Goal: Task Accomplishment & Management: Manage account settings

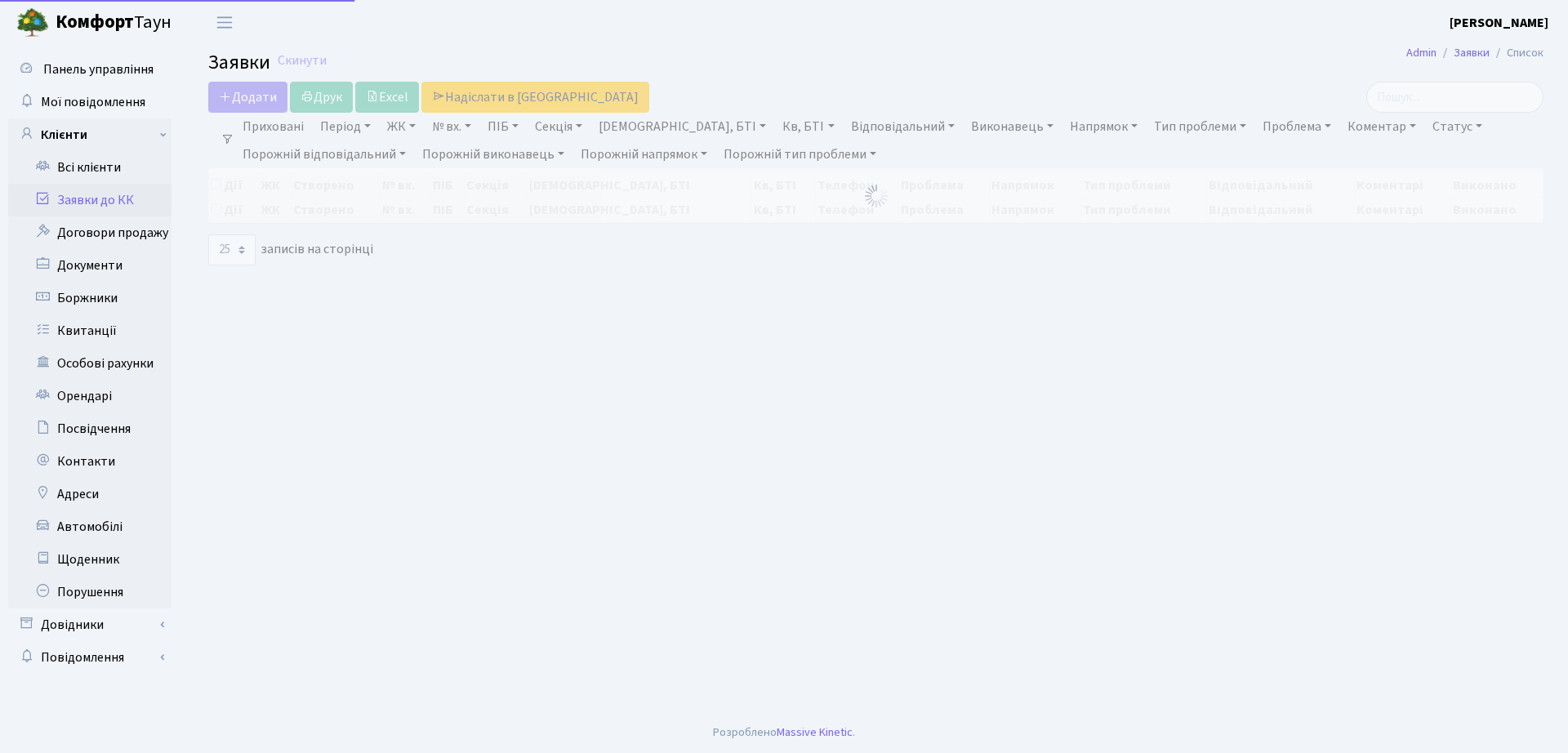
select select "25"
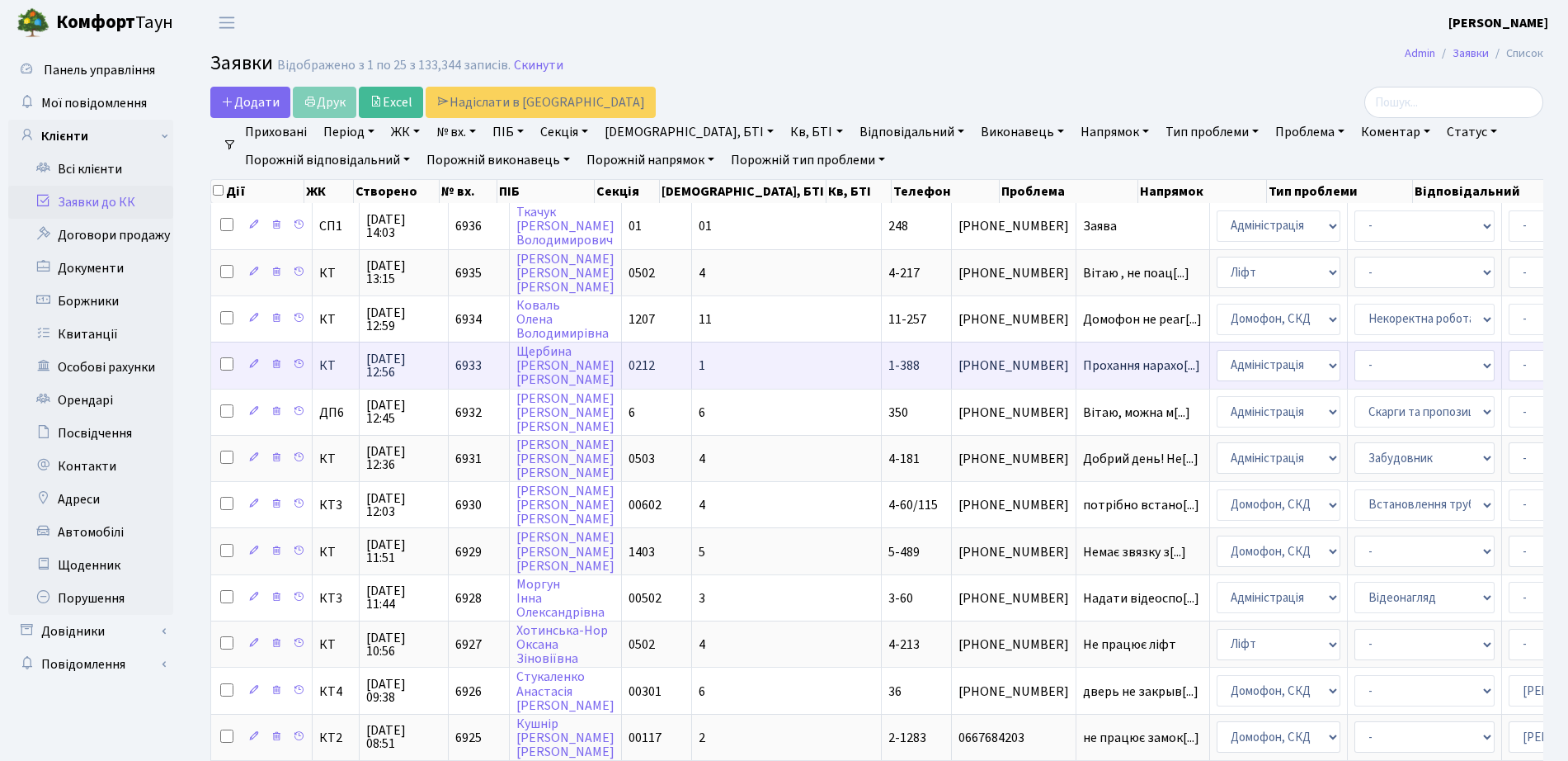
click at [564, 368] on td "[PERSON_NAME]" at bounding box center [566, 365] width 112 height 46
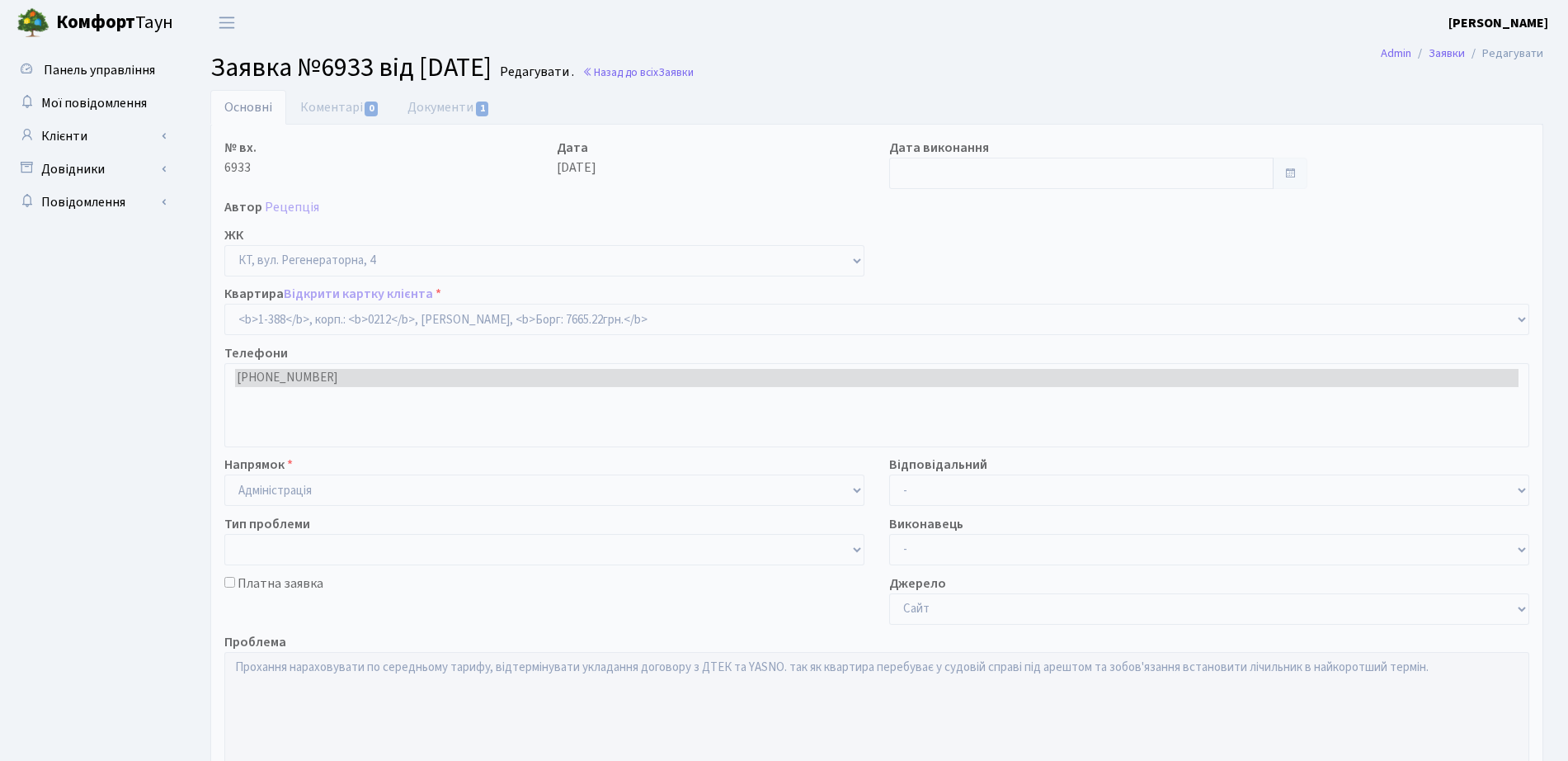
select select "440"
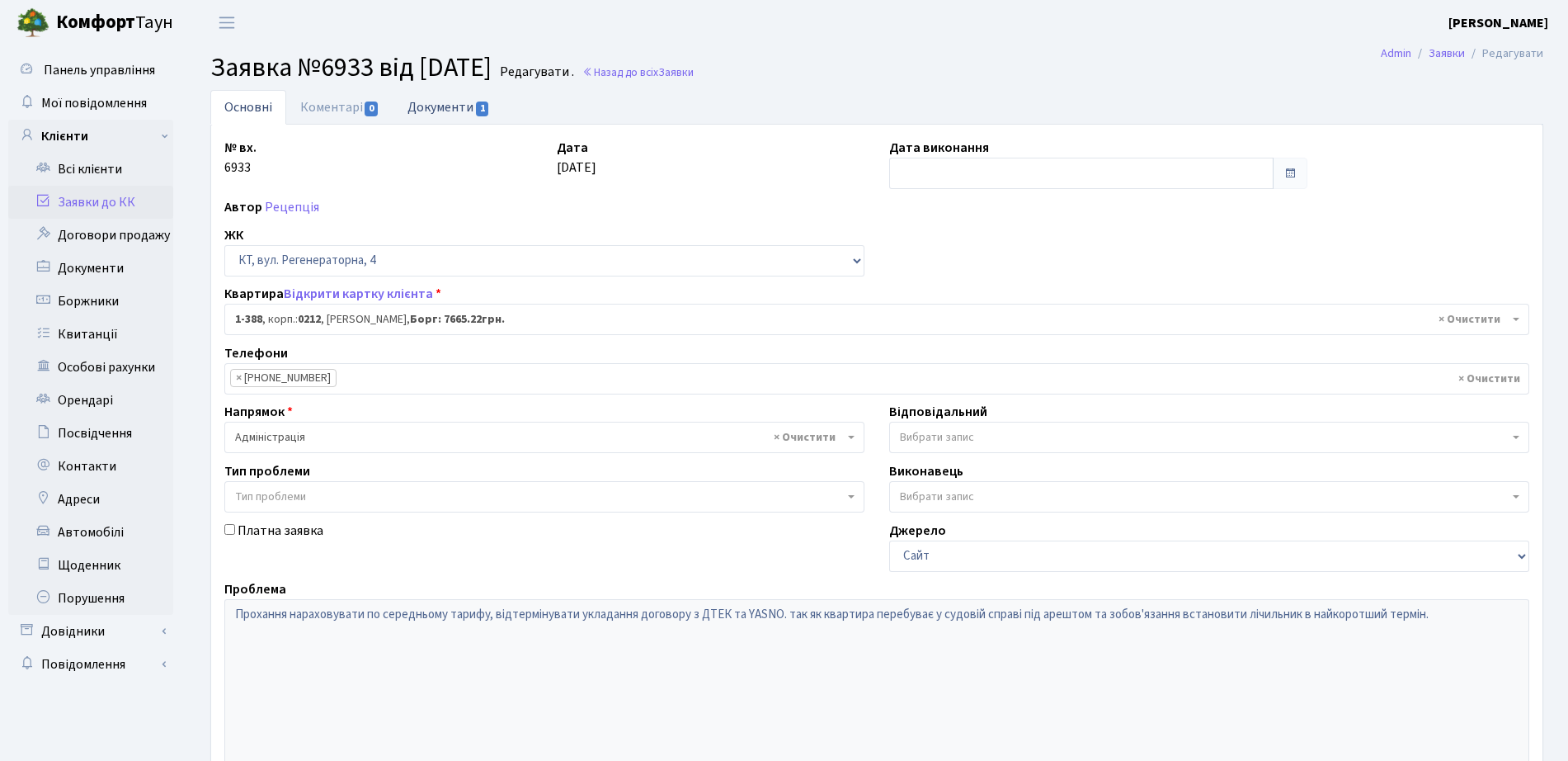
click at [451, 109] on link "Документи 1" at bounding box center [449, 107] width 110 height 34
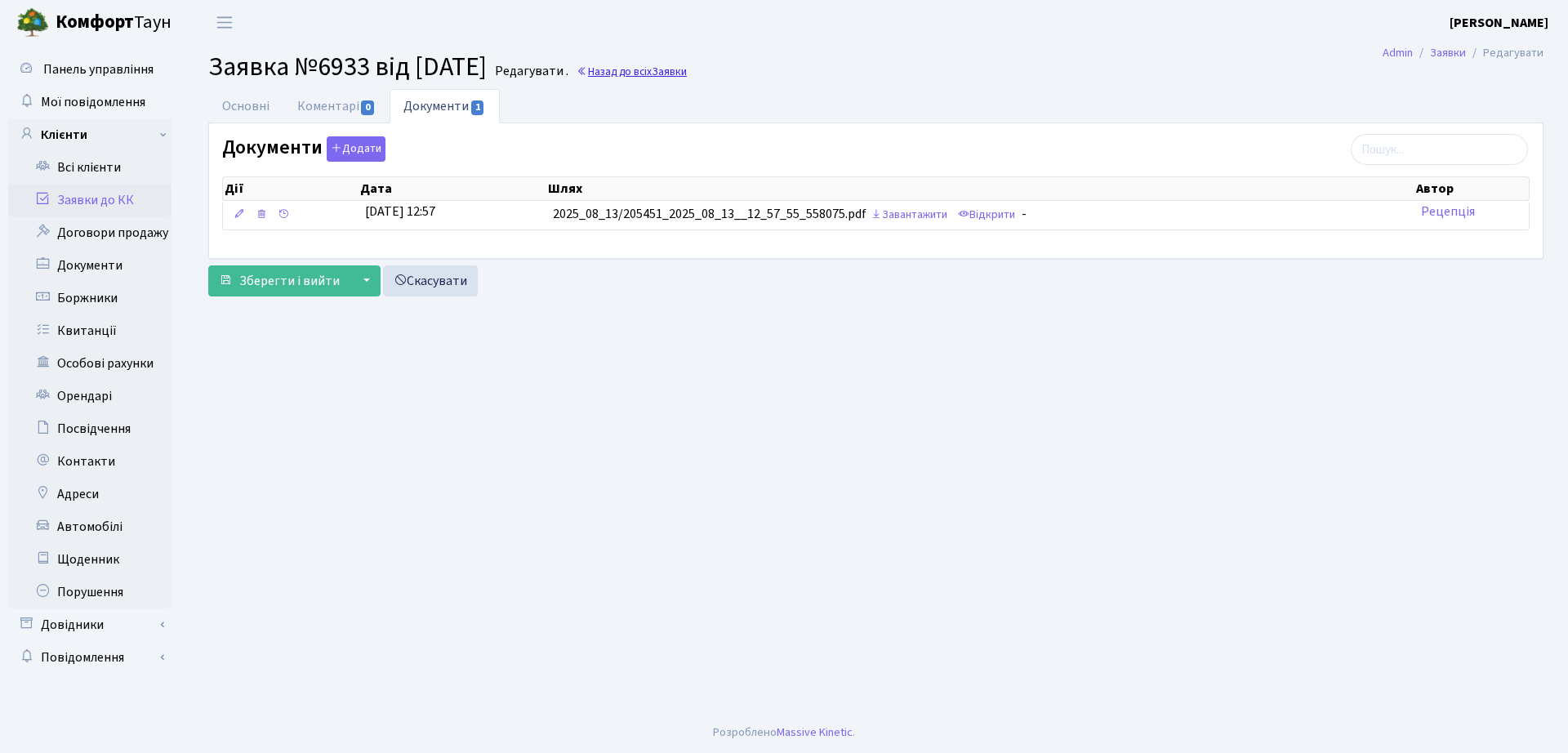
click at [686, 69] on span "Заявки" at bounding box center [669, 71] width 35 height 16
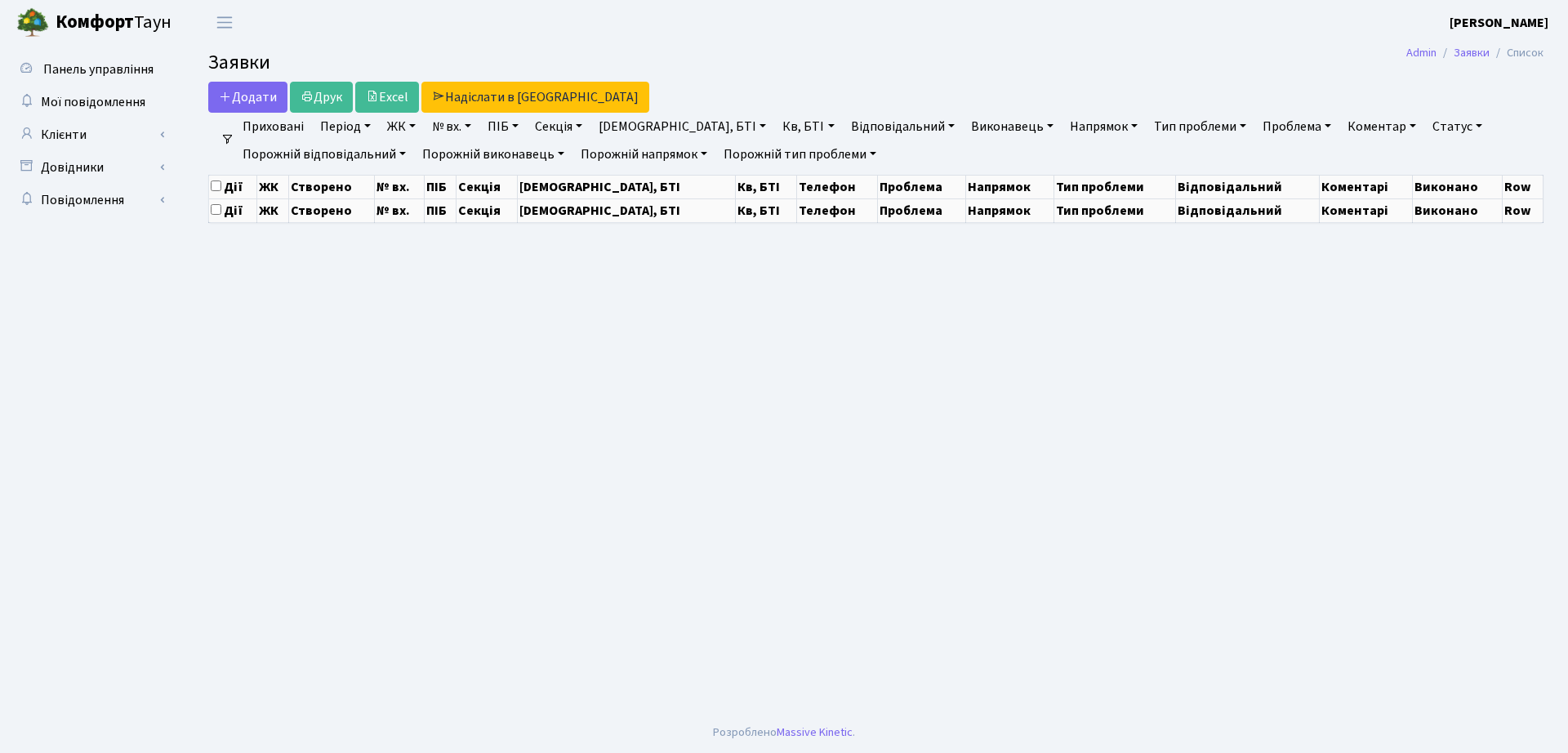
select select "25"
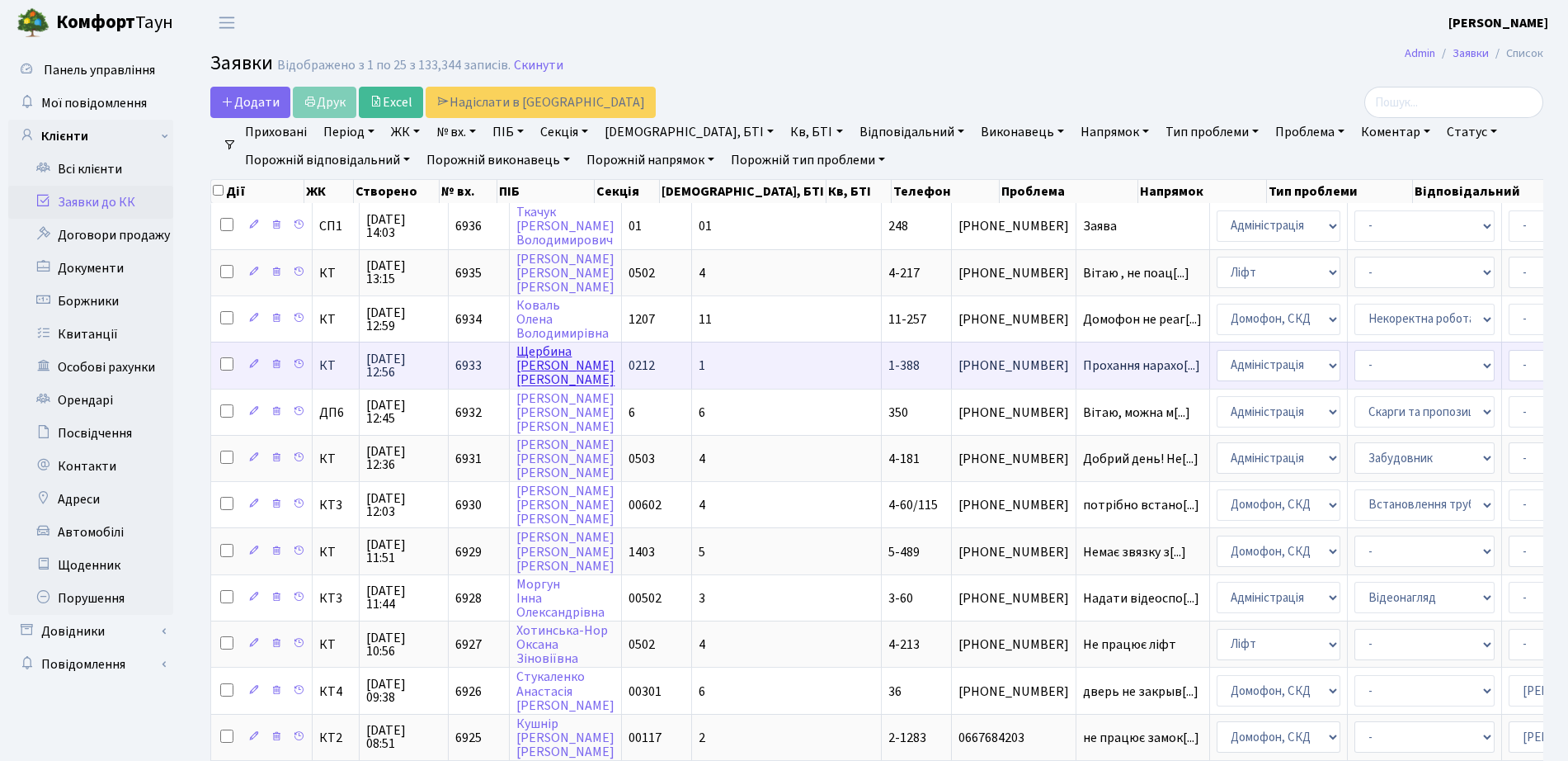
click at [527, 367] on link "[PERSON_NAME]" at bounding box center [565, 366] width 98 height 46
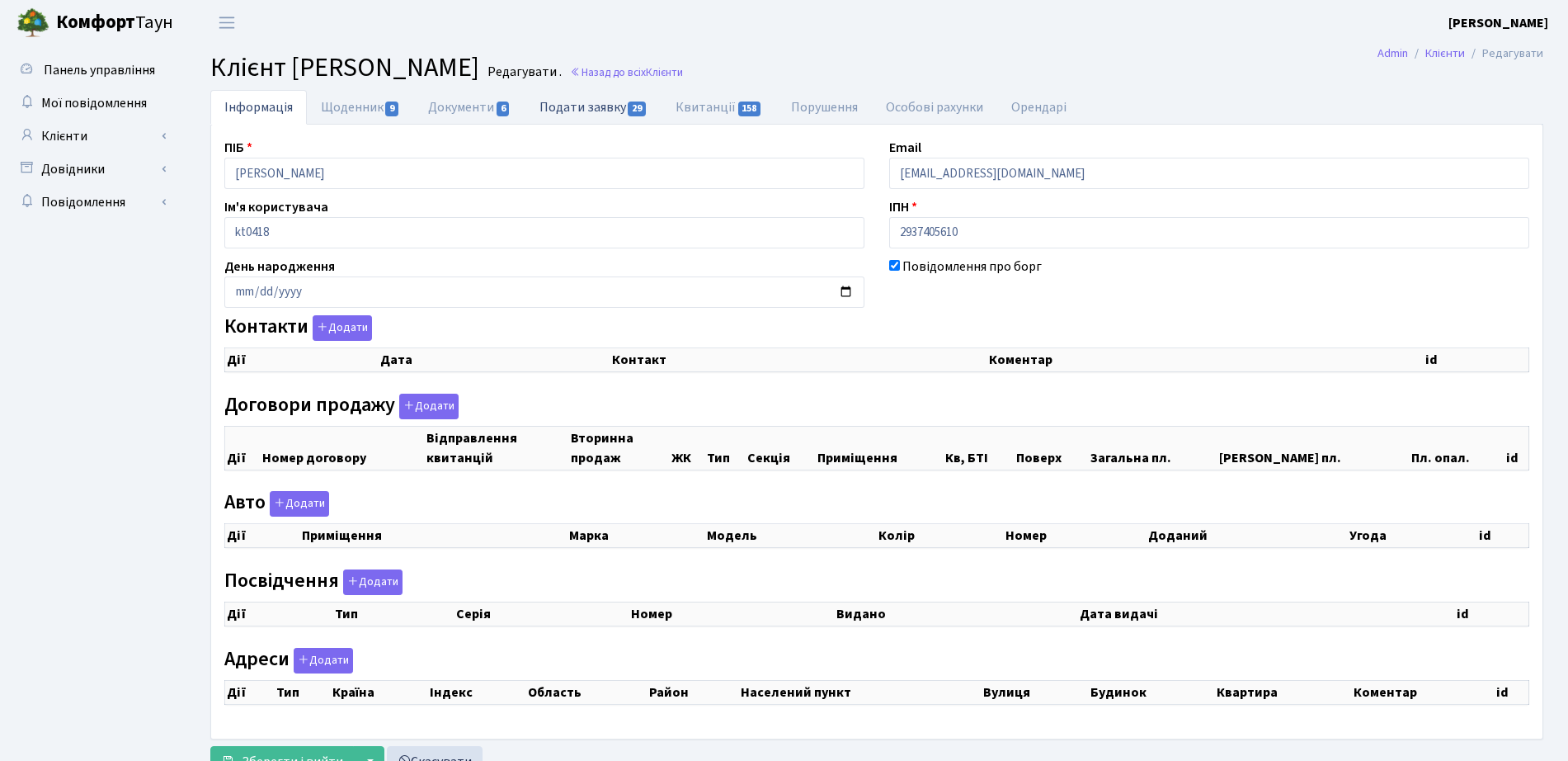
checkbox input "true"
select select "25"
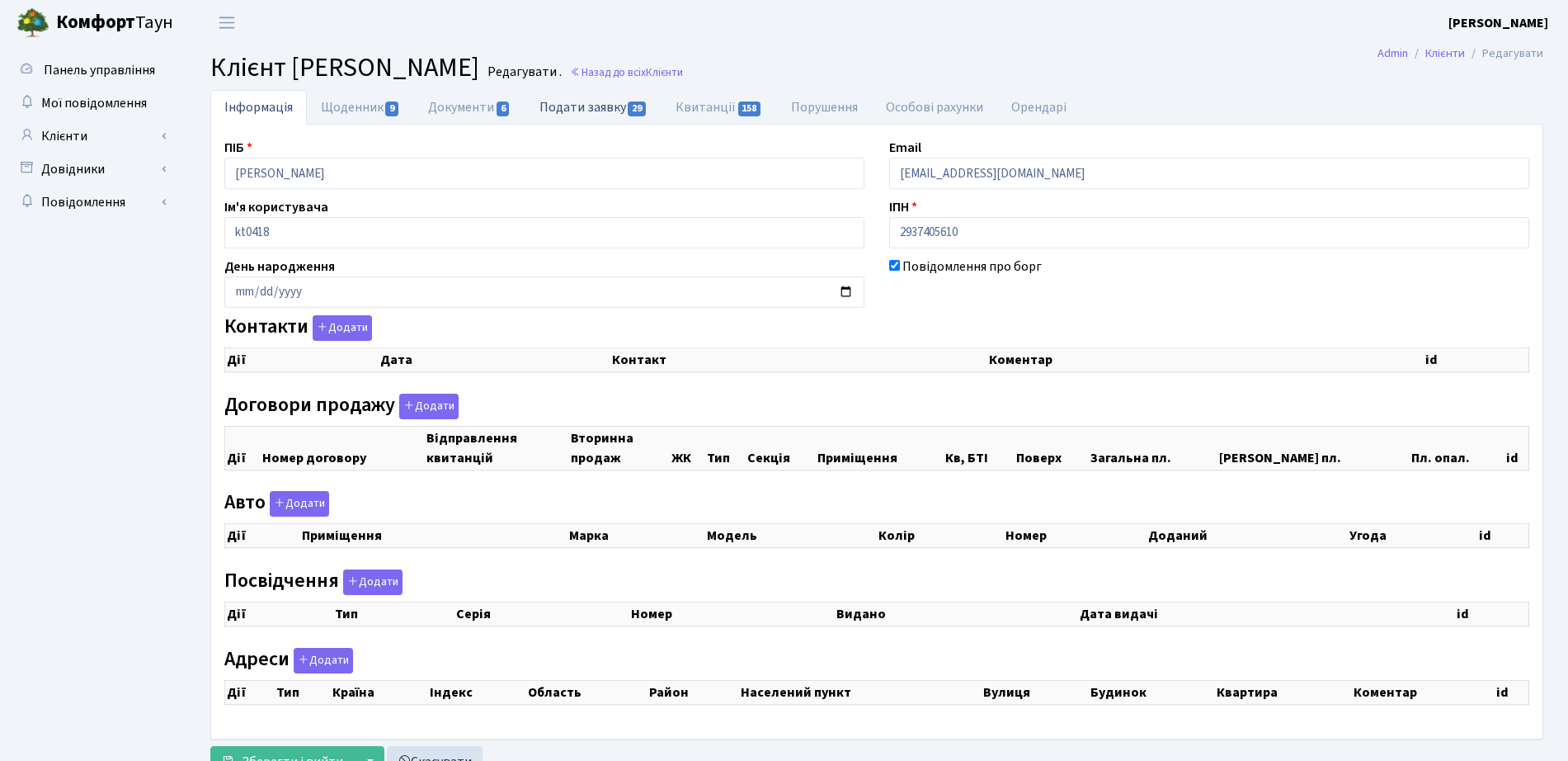
select select "25"
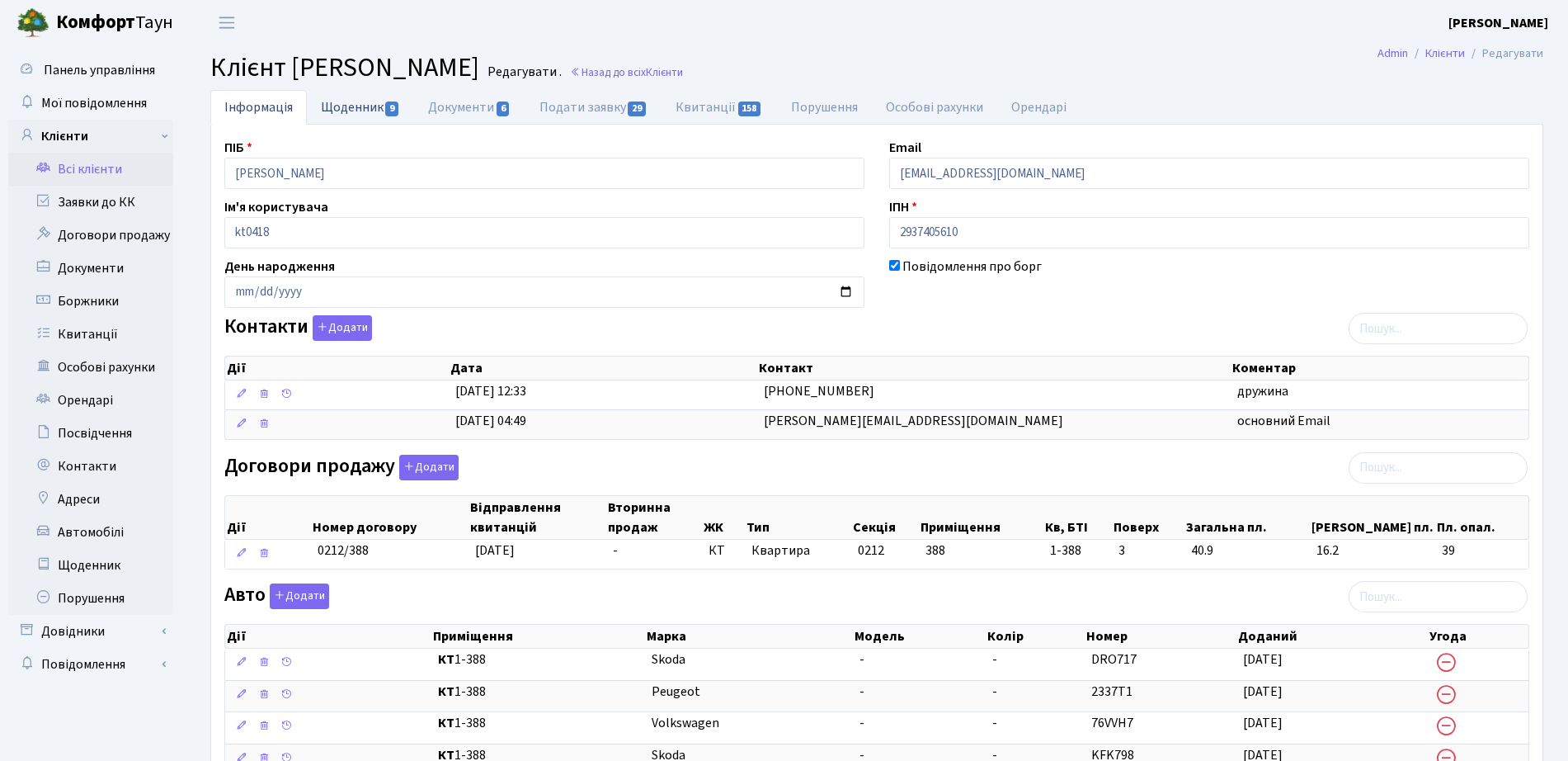
click at [389, 116] on span "9" at bounding box center [392, 109] width 13 height 15
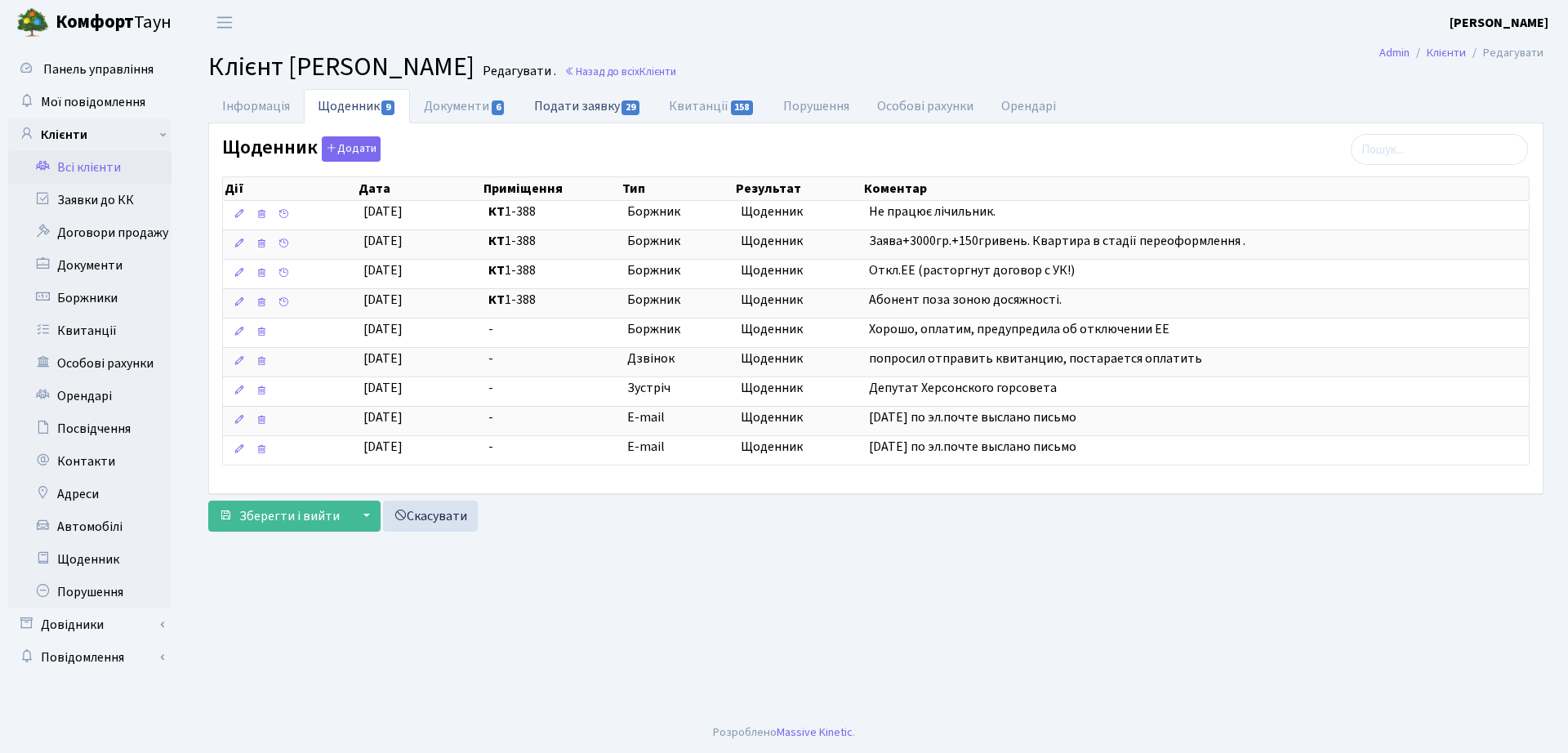
click at [576, 112] on link "Подати заявку 29" at bounding box center [587, 106] width 135 height 33
select select "25"
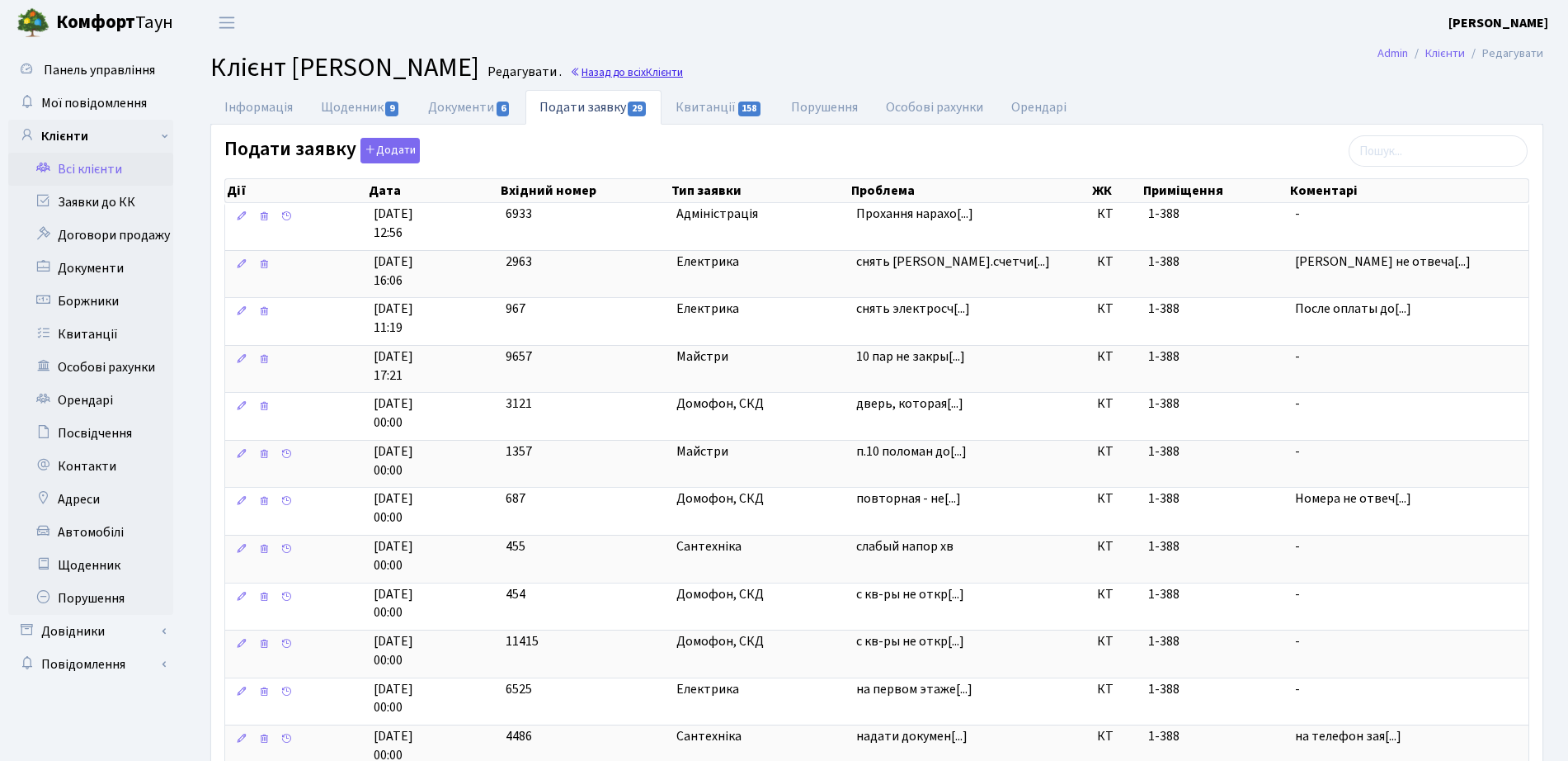
click at [683, 68] on link "Назад до всіх Клієнти" at bounding box center [626, 72] width 113 height 16
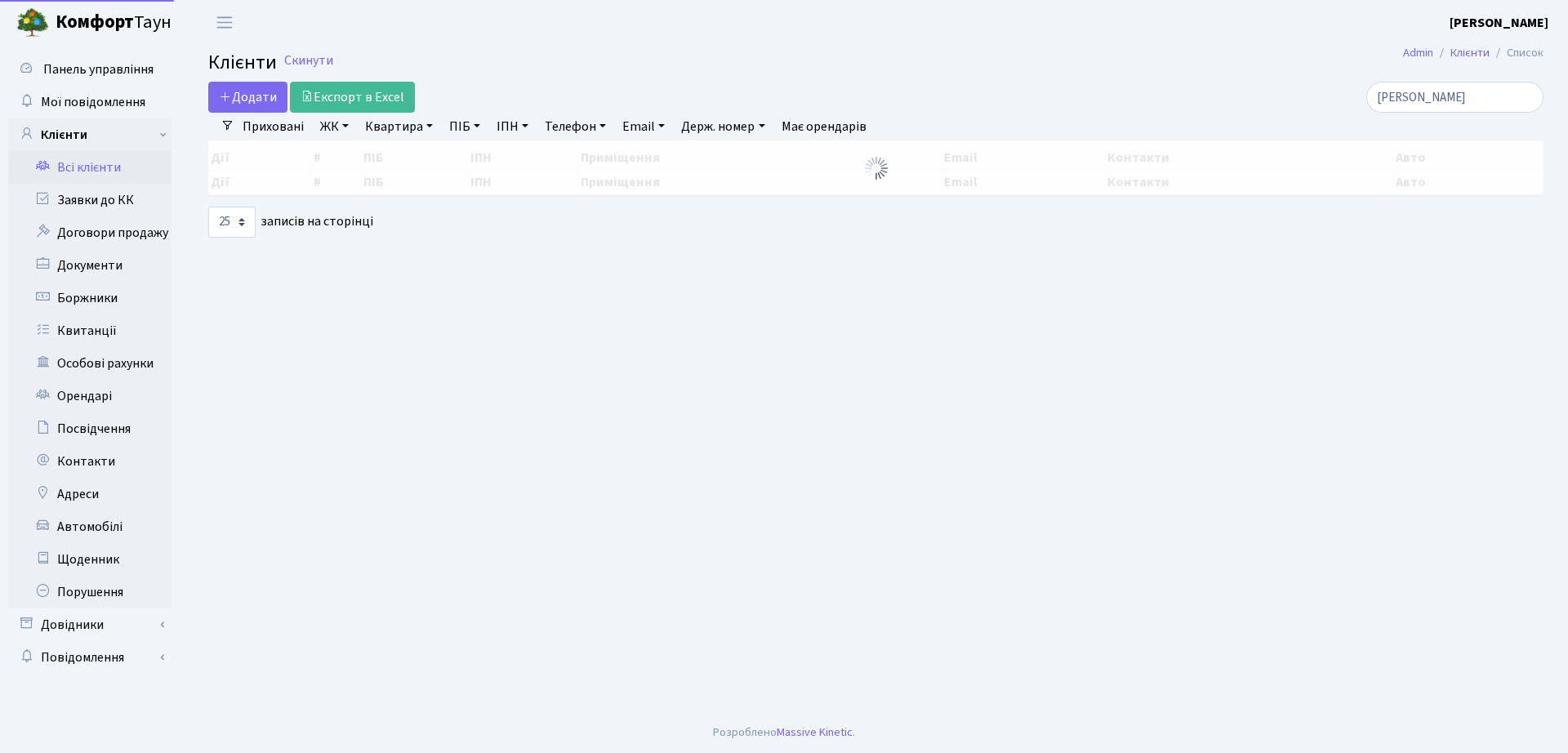
select select "25"
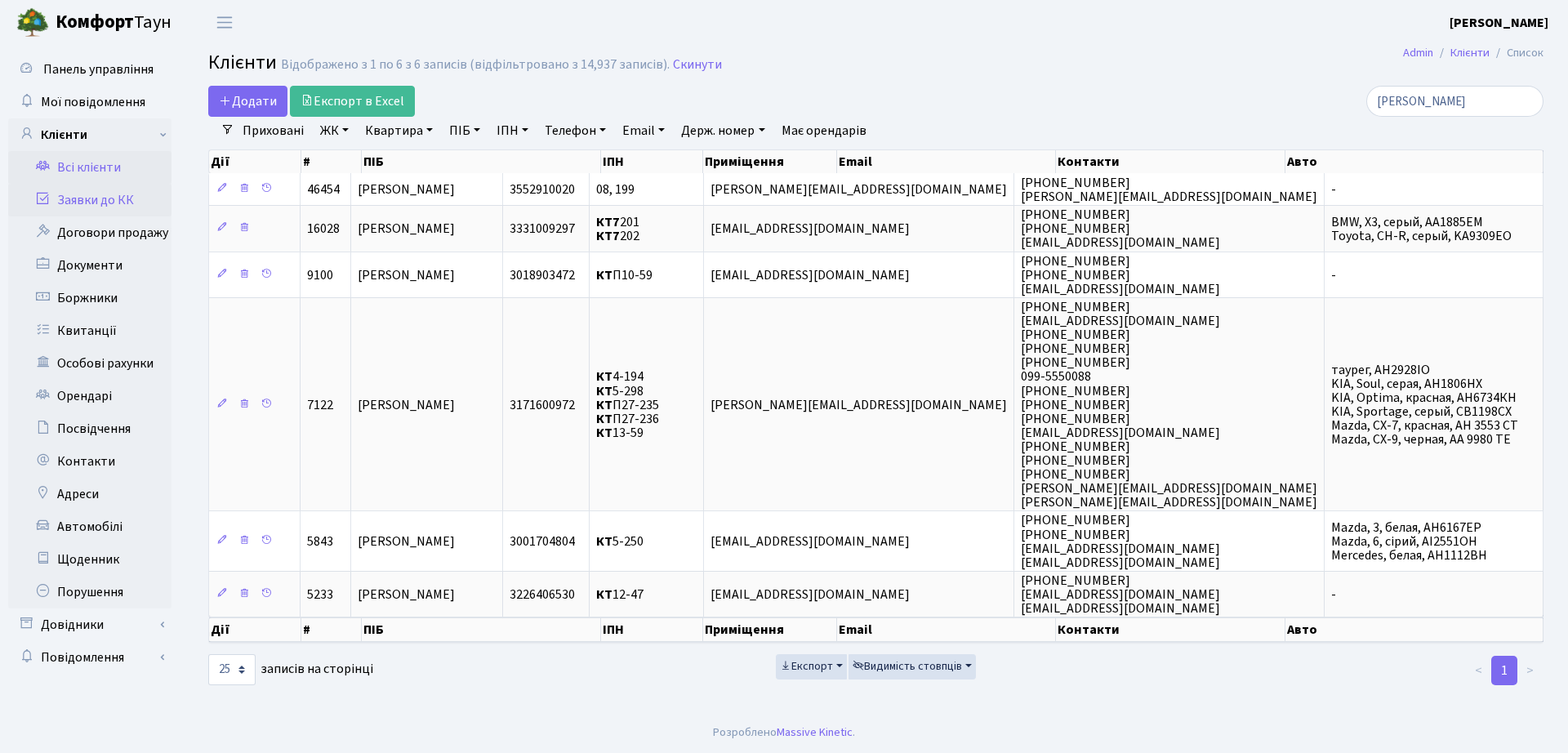
click at [114, 201] on link "Заявки до КК" at bounding box center [89, 200] width 163 height 33
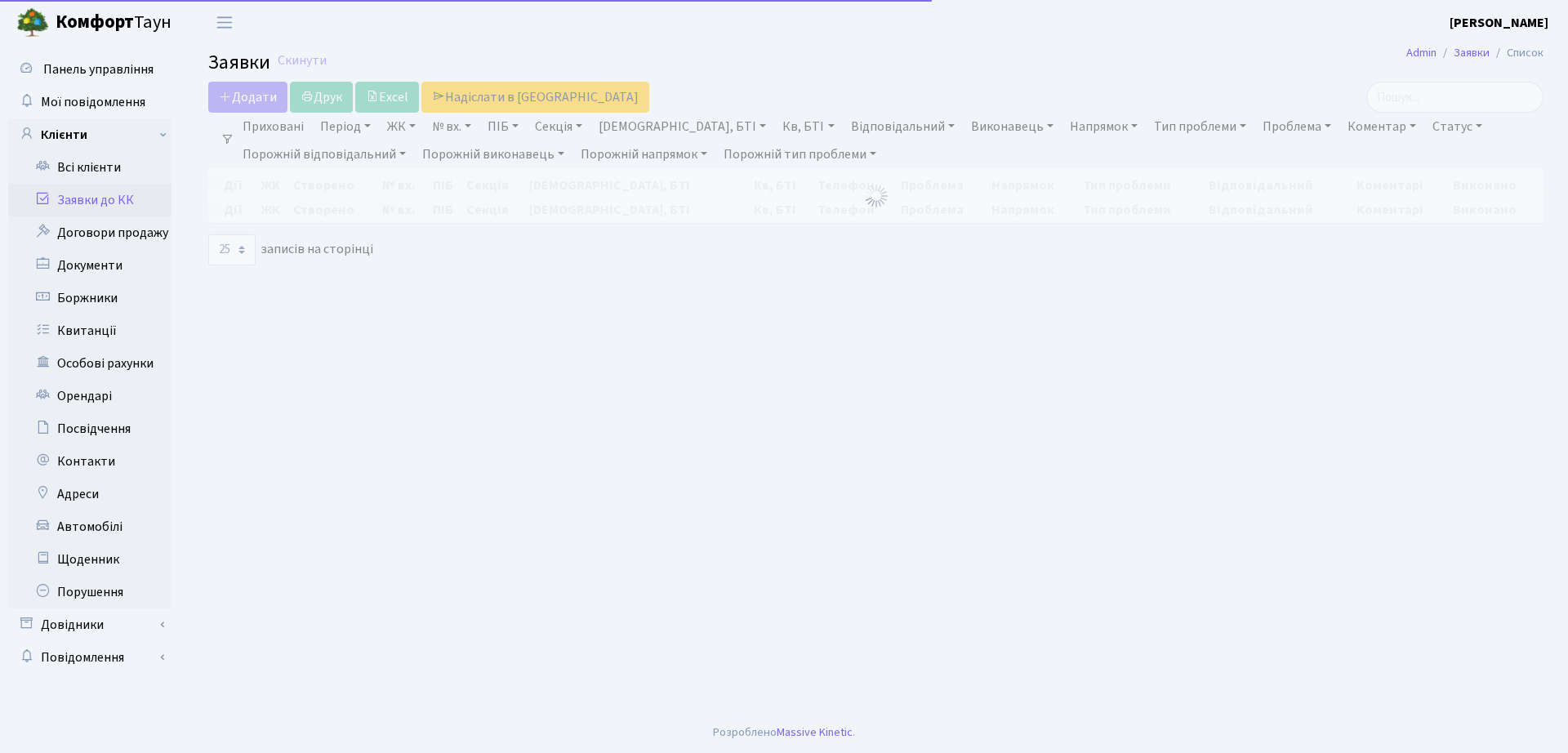
select select "25"
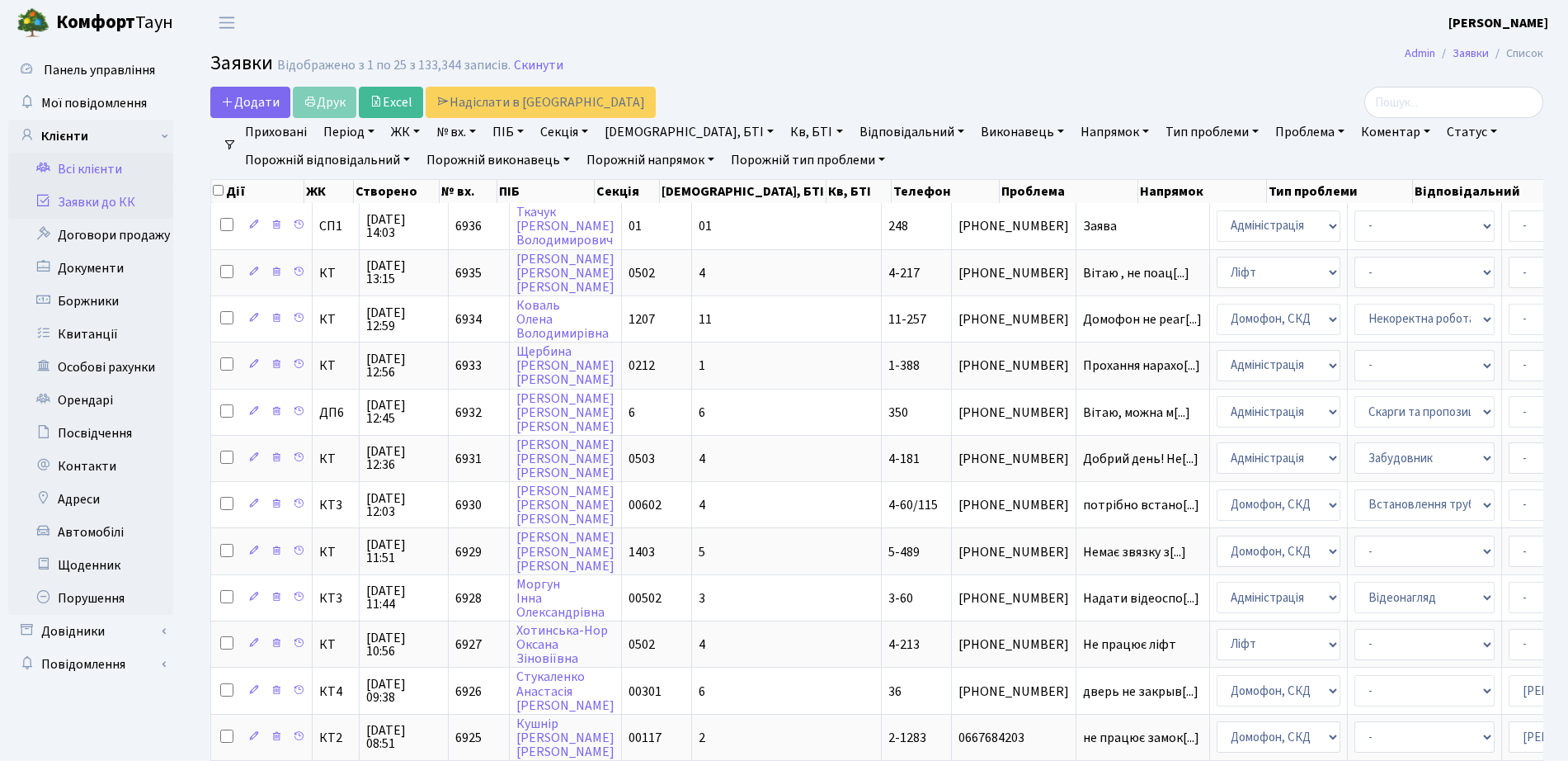
click at [101, 173] on link "Всі клієнти" at bounding box center [90, 168] width 165 height 33
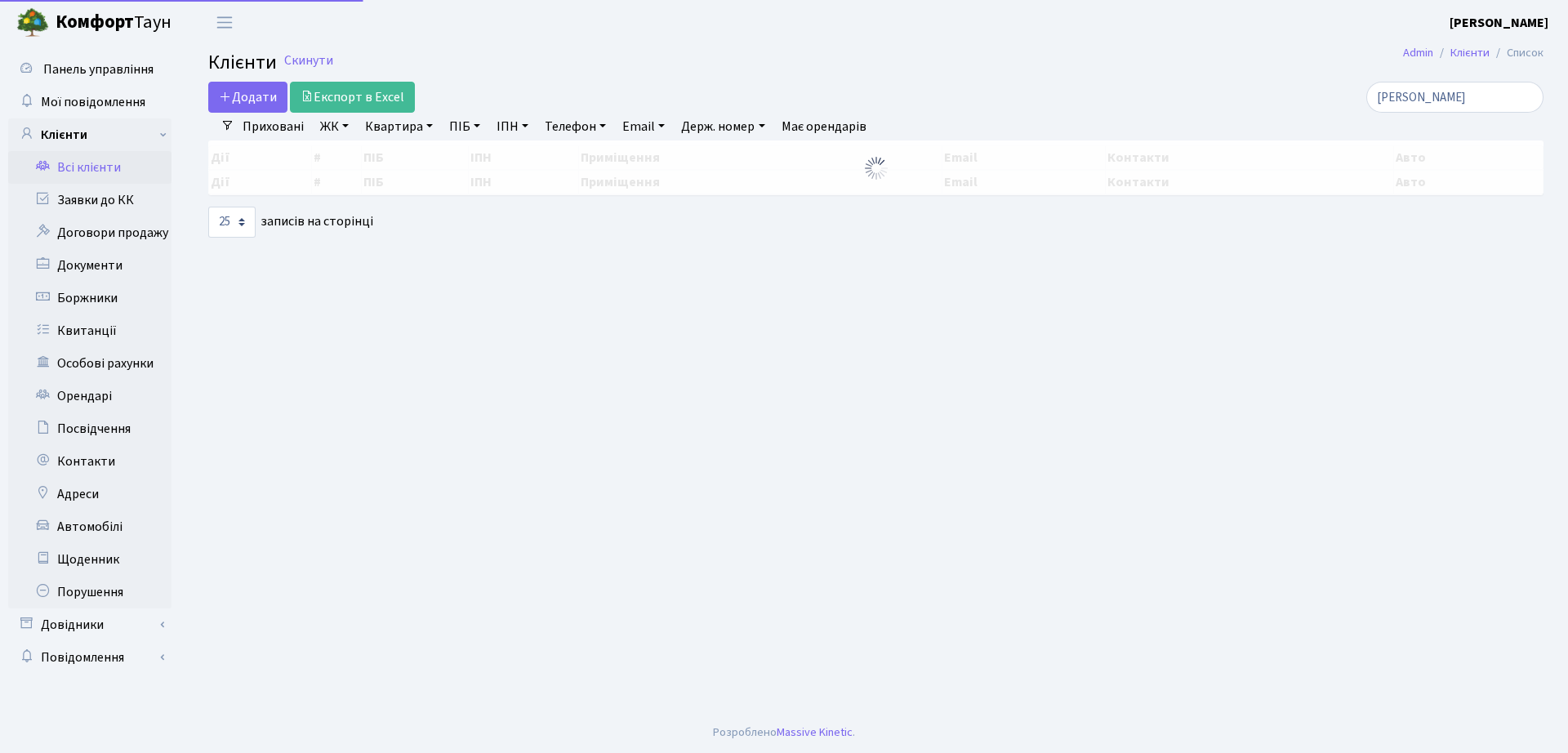
select select "25"
drag, startPoint x: 1453, startPoint y: 108, endPoint x: 1460, endPoint y: 101, distance: 9.9
click at [1453, 107] on input "[PERSON_NAME]" at bounding box center [1454, 97] width 177 height 31
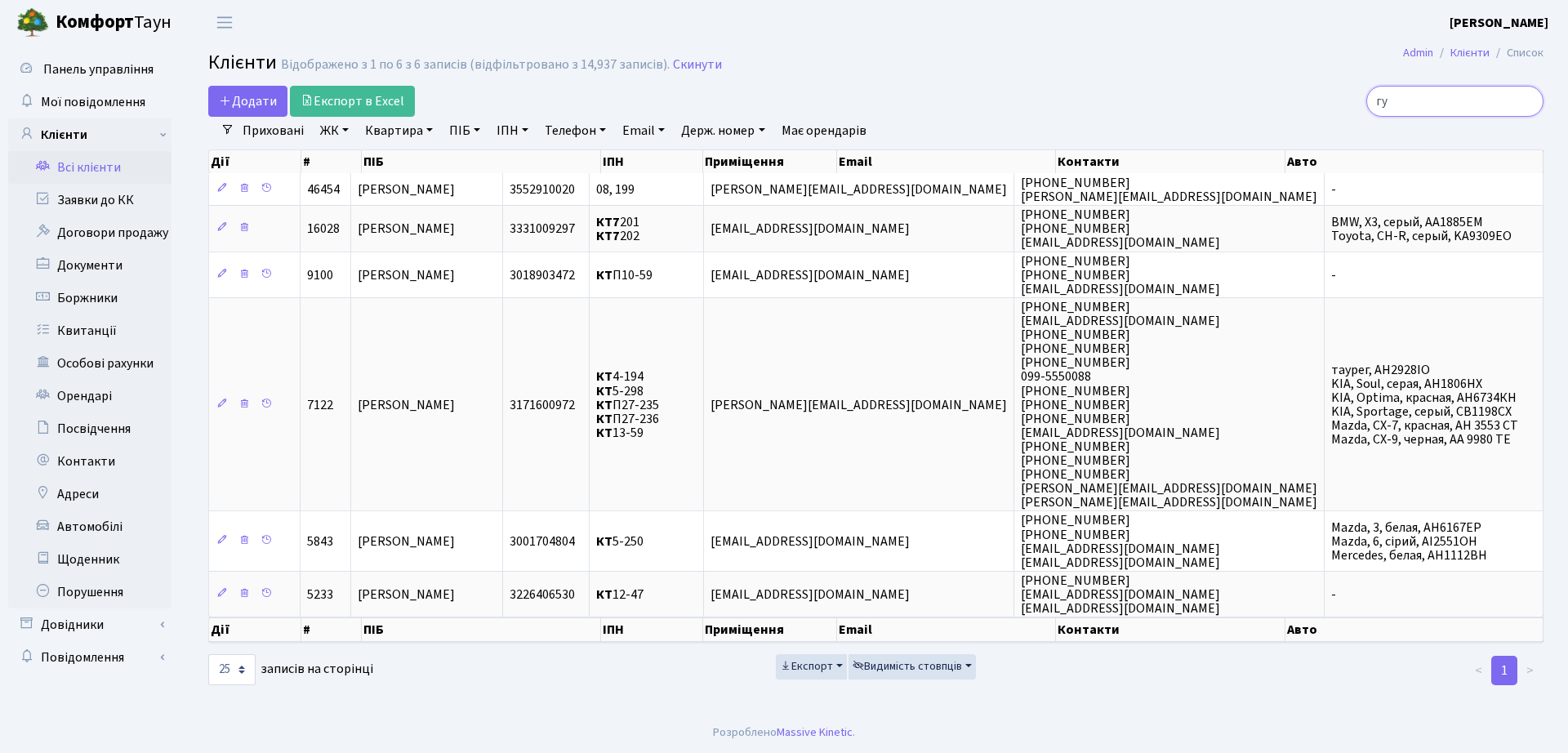
type input "г"
